Goal: Task Accomplishment & Management: Complete application form

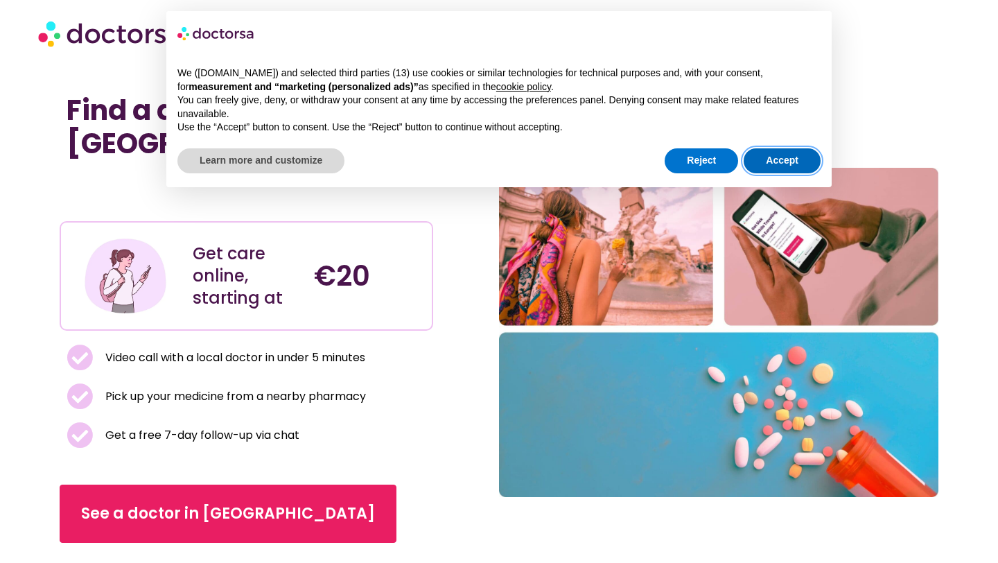
click at [787, 167] on button "Accept" at bounding box center [782, 160] width 77 height 25
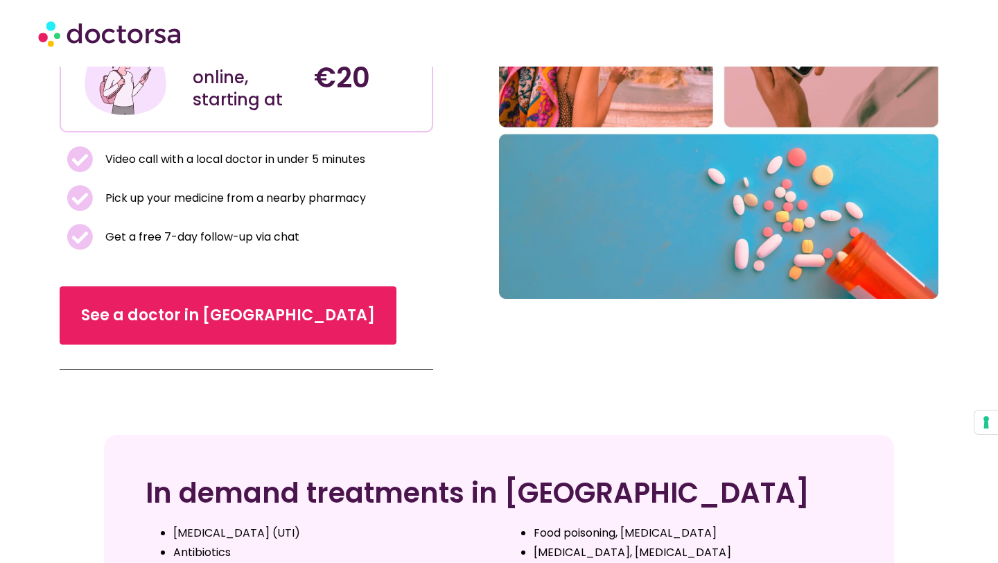
scroll to position [205, 0]
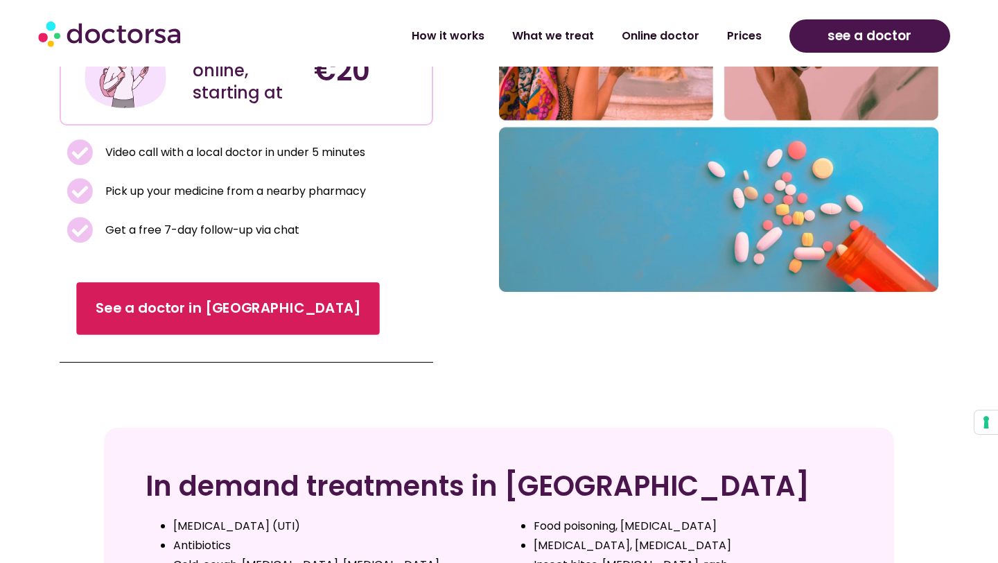
click at [144, 323] on link "See a doctor in [GEOGRAPHIC_DATA]" at bounding box center [228, 308] width 303 height 53
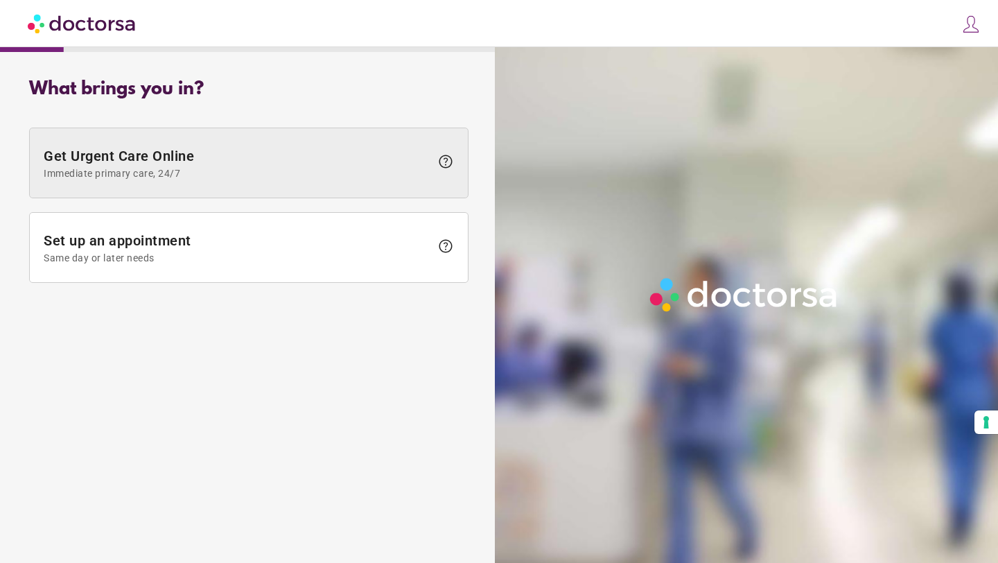
click at [222, 161] on span "Get Urgent Care Online Immediate primary care, 24/7" at bounding box center [237, 163] width 387 height 31
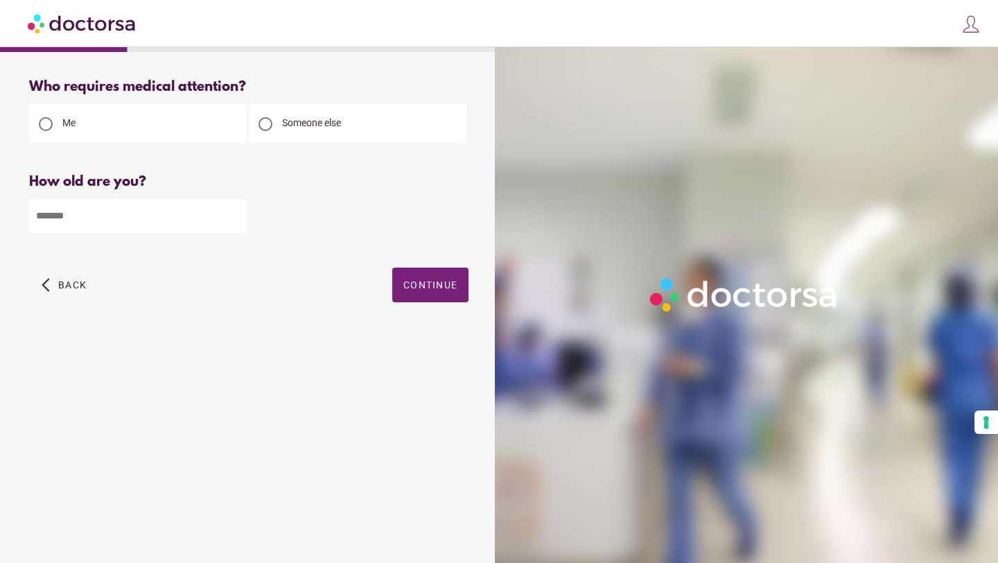
click at [103, 217] on input "number" at bounding box center [138, 216] width 218 height 34
click at [265, 118] on div at bounding box center [265, 124] width 14 height 14
click at [67, 225] on input "number" at bounding box center [138, 216] width 218 height 34
type input "**"
click at [453, 288] on span "Continue" at bounding box center [430, 284] width 54 height 11
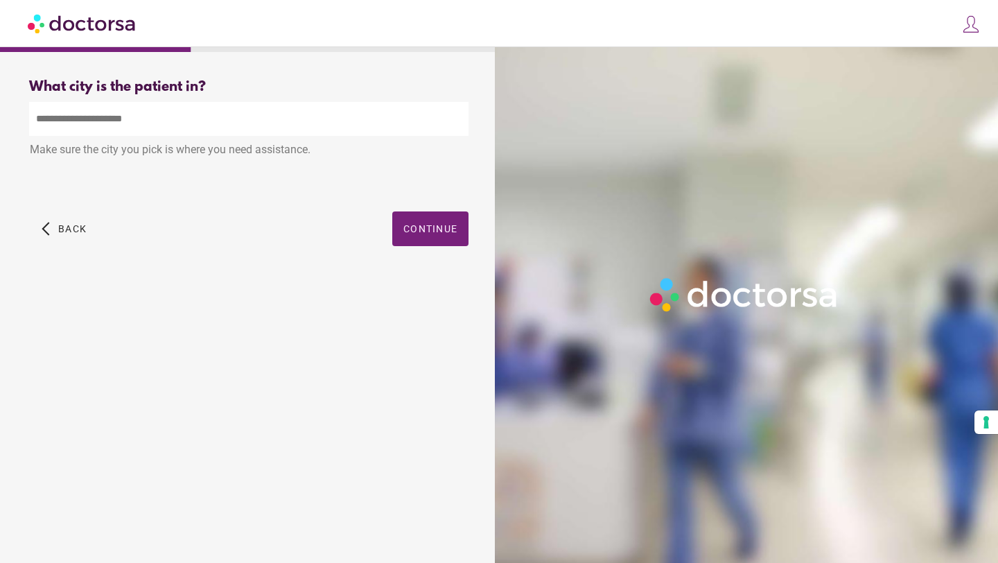
click at [90, 123] on input "text" at bounding box center [248, 119] width 439 height 34
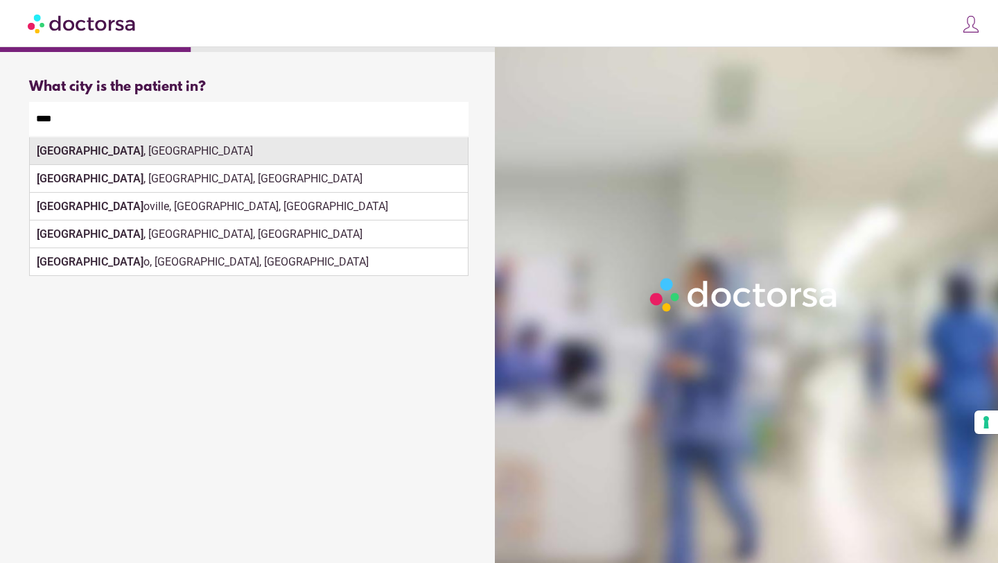
click at [167, 155] on div "Rome , Italy" at bounding box center [249, 151] width 438 height 28
type input "**********"
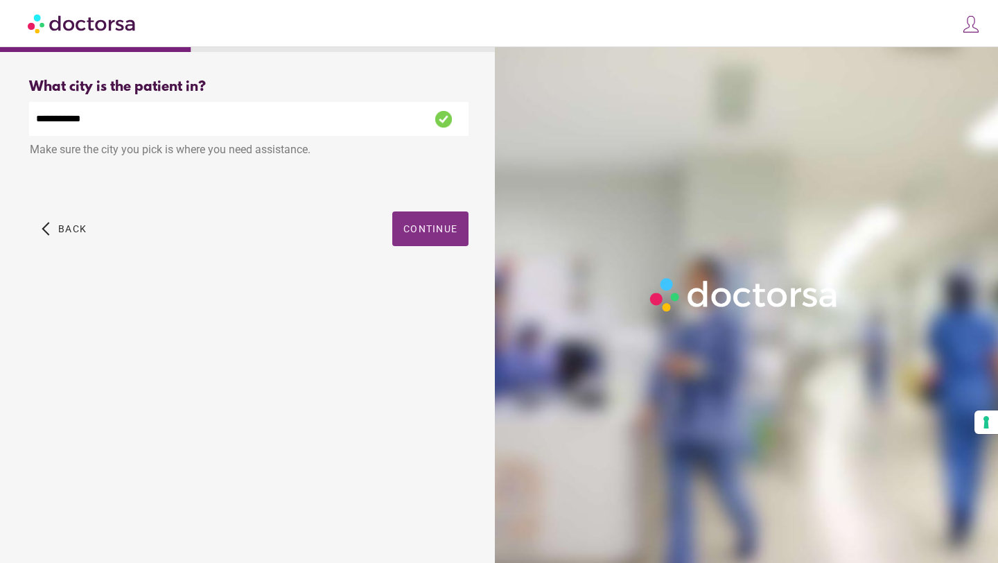
click at [423, 230] on span "Continue" at bounding box center [430, 228] width 54 height 11
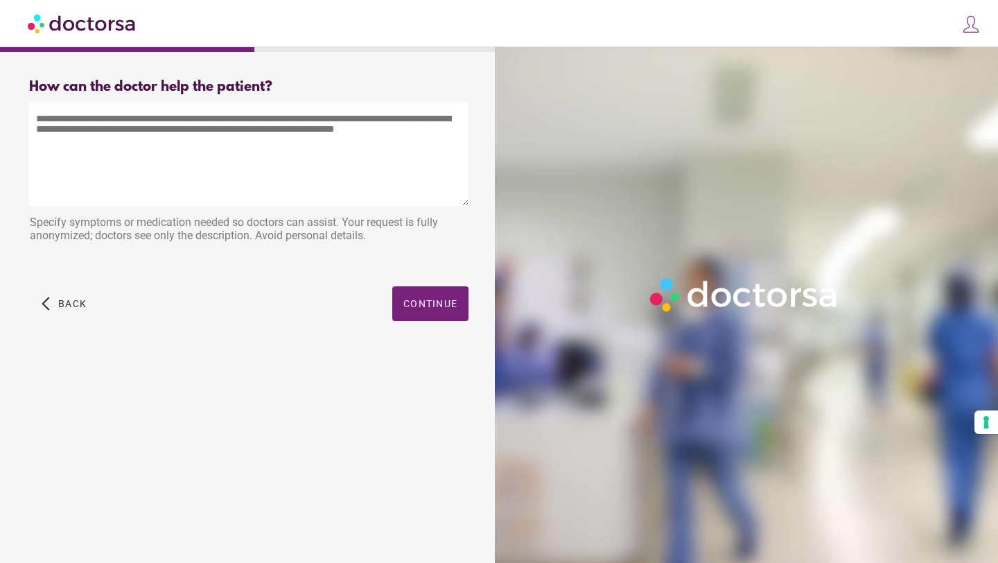
click at [247, 139] on textarea at bounding box center [248, 154] width 439 height 104
type textarea "*"
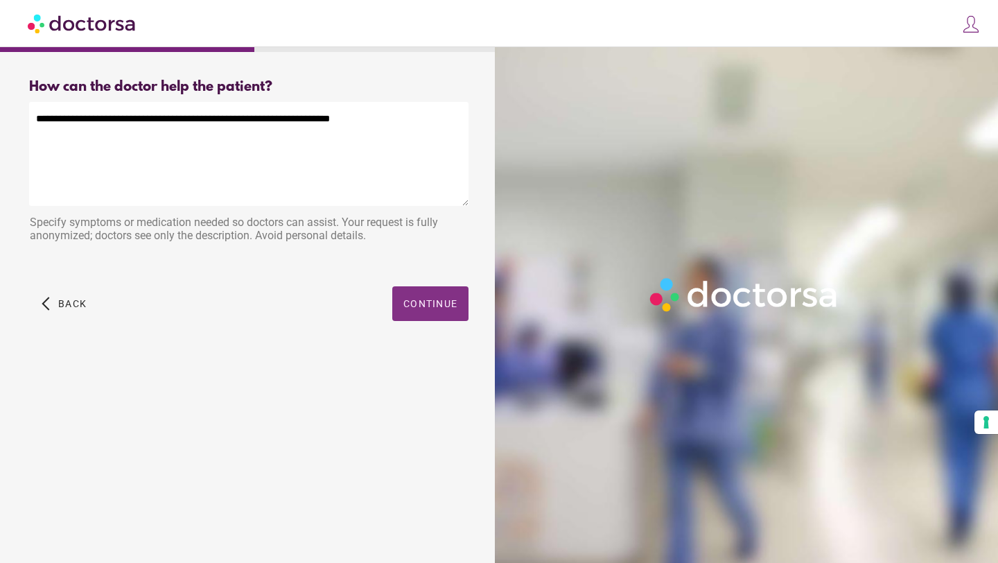
type textarea "**********"
click at [414, 303] on span "Continue" at bounding box center [430, 303] width 54 height 11
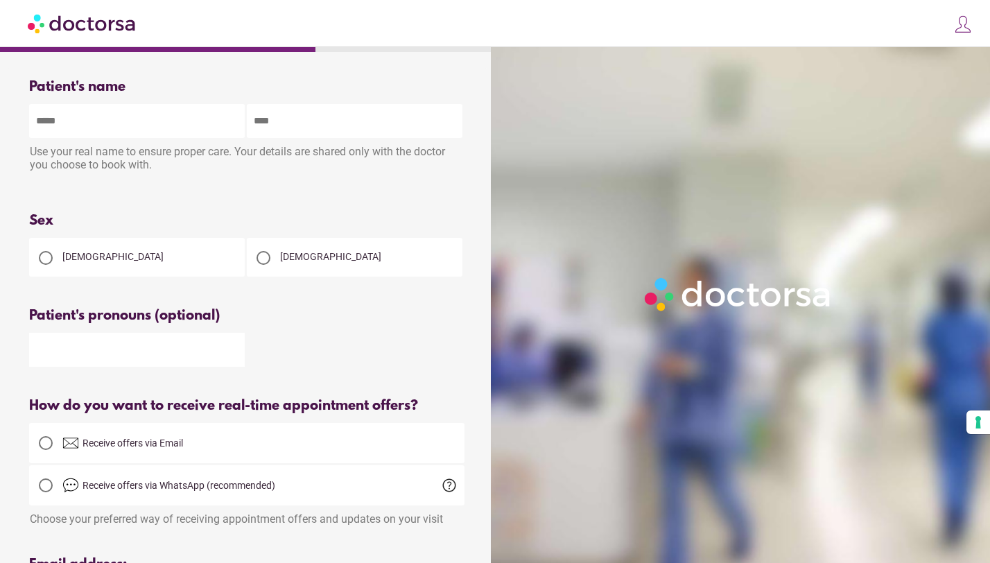
click at [157, 258] on div "Female" at bounding box center [137, 257] width 216 height 39
click at [42, 259] on div at bounding box center [46, 258] width 14 height 14
click at [74, 126] on input "text" at bounding box center [137, 121] width 216 height 34
type input "*******"
click at [280, 131] on input "text" at bounding box center [355, 121] width 216 height 34
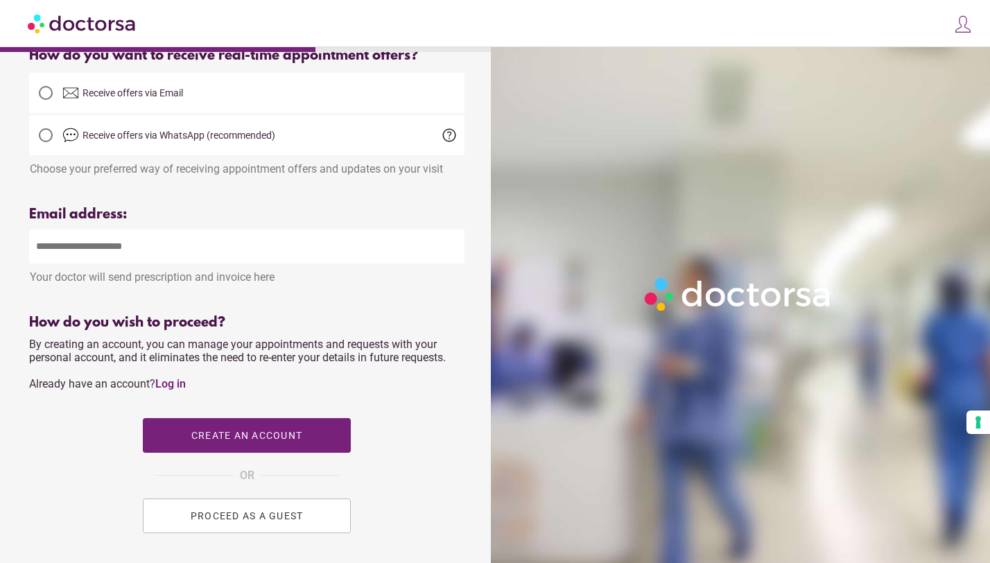
scroll to position [356, 0]
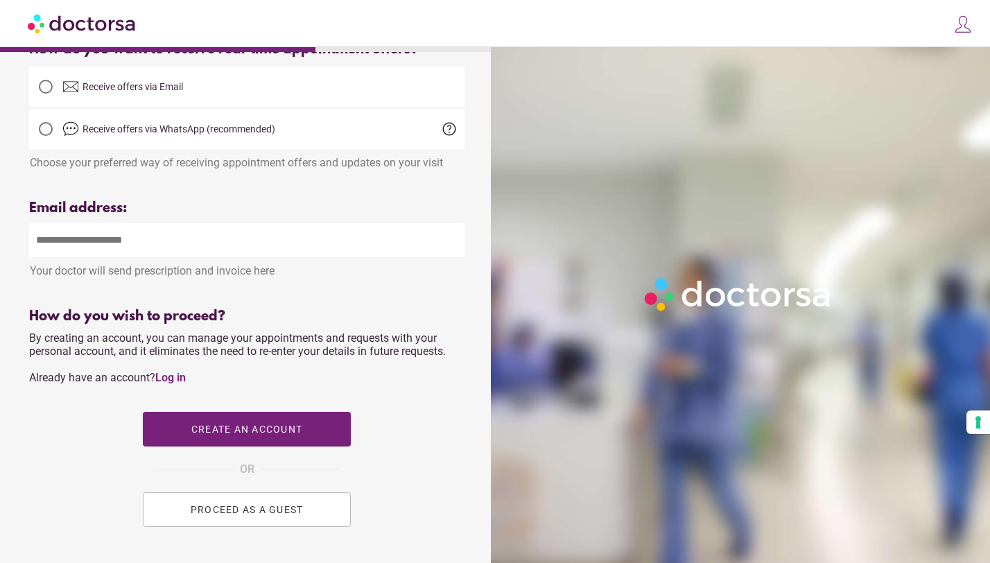
type input "*******"
click at [97, 254] on input "email" at bounding box center [246, 240] width 435 height 34
type input "**********"
click at [255, 509] on span "PROCEED AS A GUEST" at bounding box center [247, 509] width 113 height 11
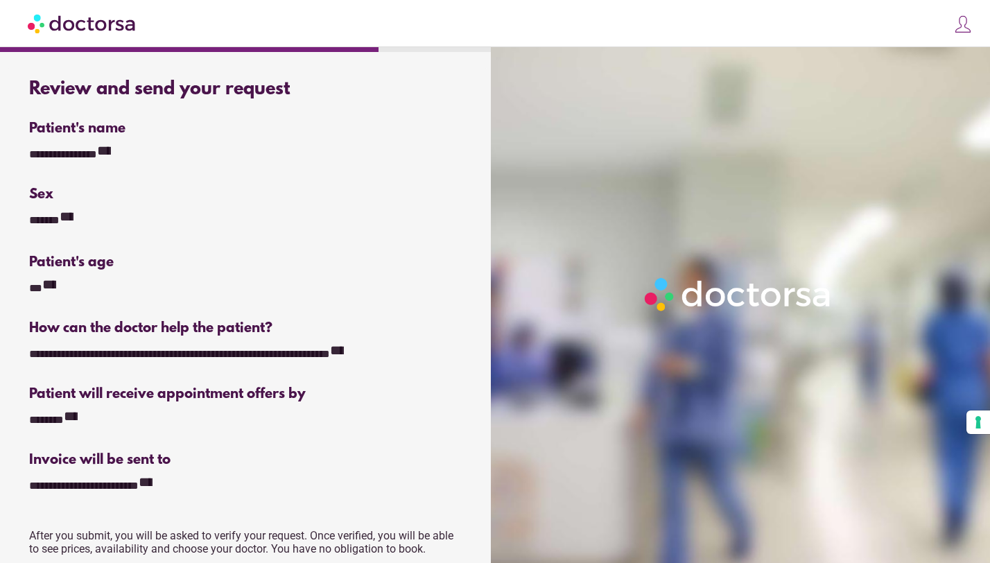
scroll to position [230, 0]
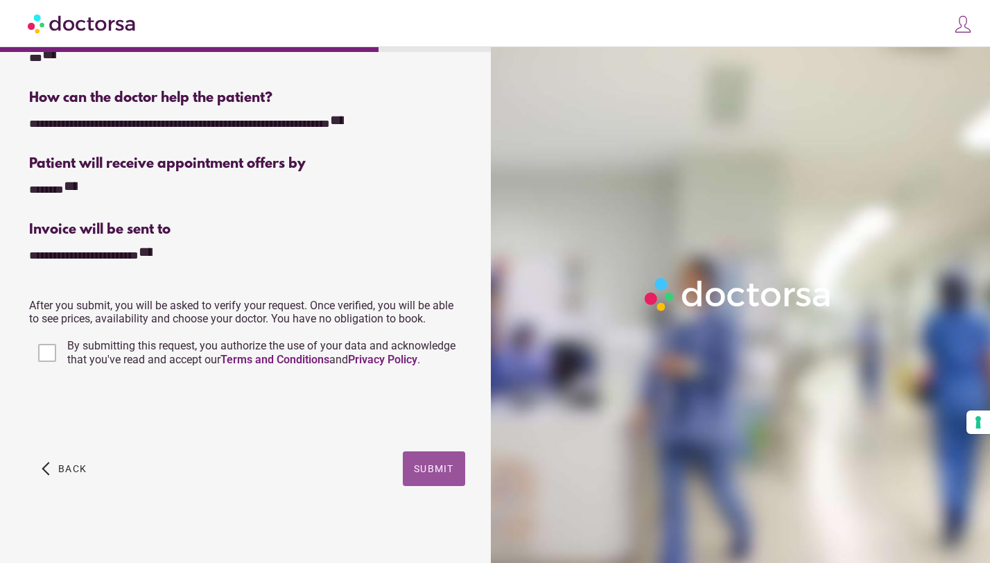
click at [433, 466] on span "Submit" at bounding box center [434, 468] width 40 height 11
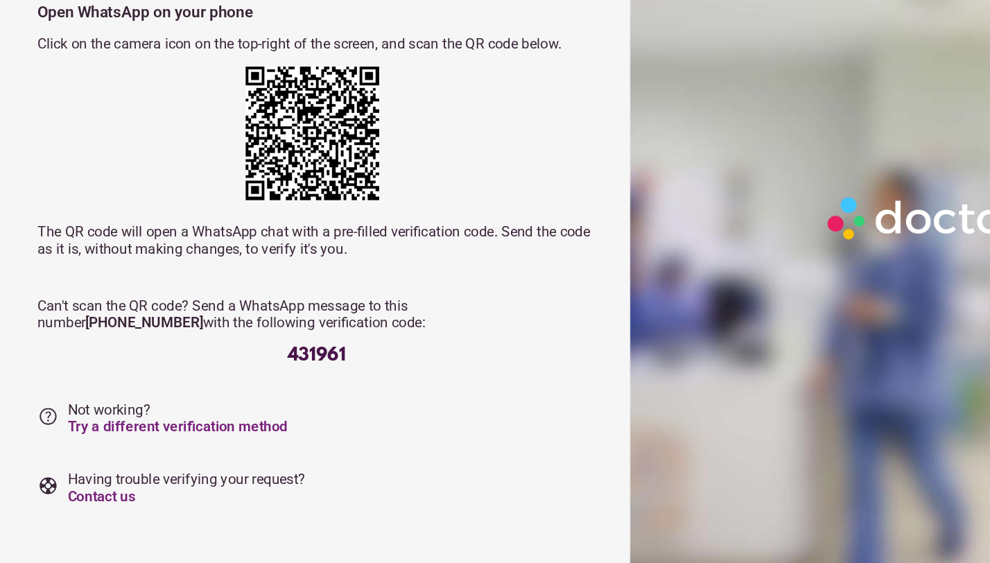
scroll to position [17, 0]
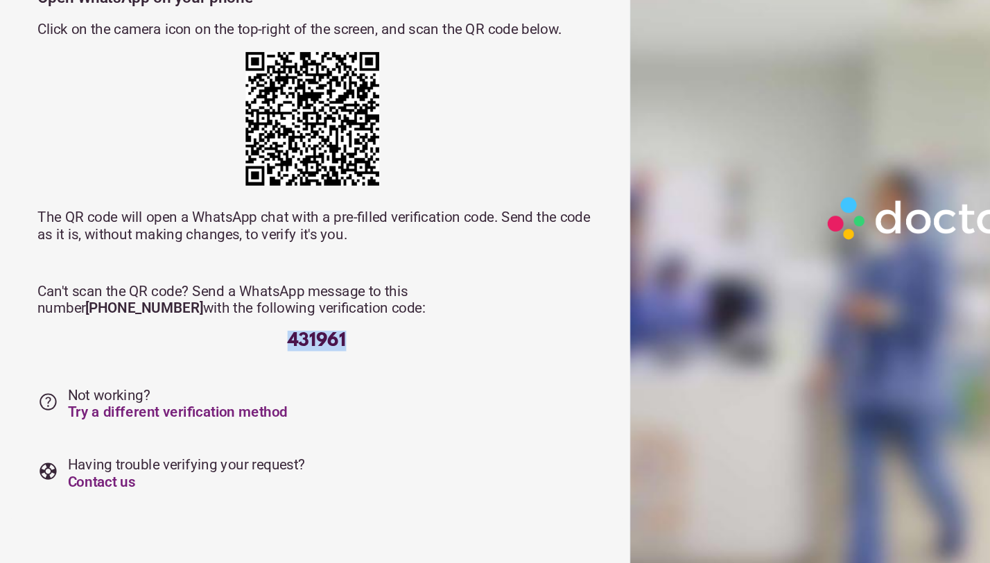
drag, startPoint x: 223, startPoint y: 386, endPoint x: 313, endPoint y: 383, distance: 89.4
click at [313, 383] on div "431961" at bounding box center [246, 390] width 435 height 16
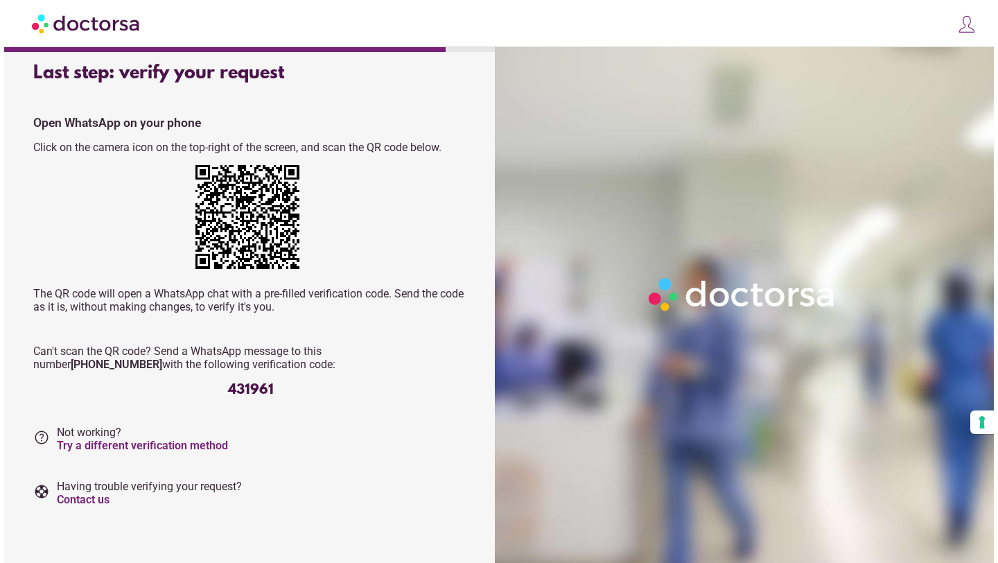
scroll to position [0, 0]
